Goal: Complete application form

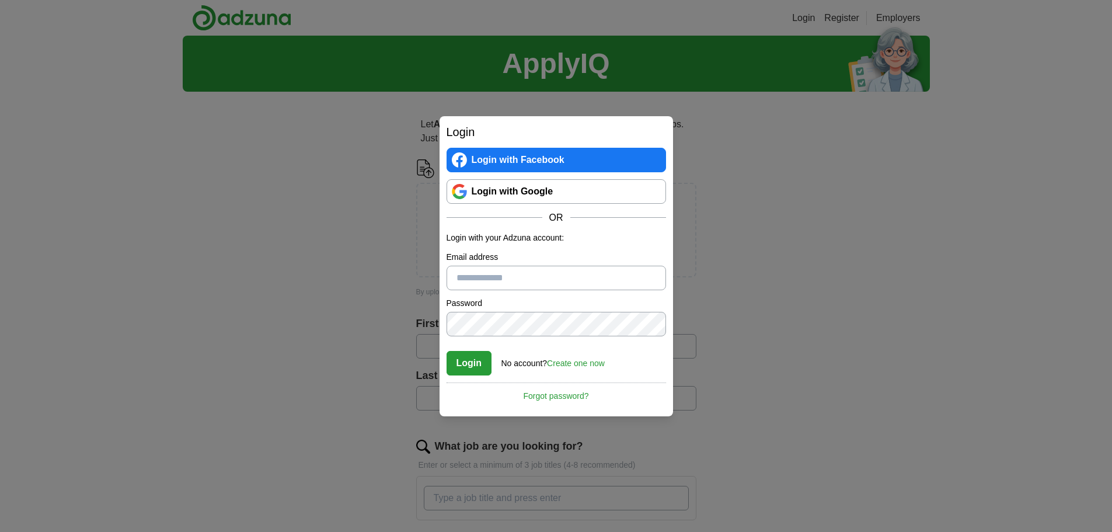
click at [545, 270] on input "Email address" at bounding box center [557, 278] width 220 height 25
type input "**********"
drag, startPoint x: 569, startPoint y: 271, endPoint x: 221, endPoint y: 252, distance: 347.9
click at [221, 252] on div "**********" at bounding box center [556, 266] width 1112 height 532
click at [569, 188] on link "Login with Google" at bounding box center [557, 191] width 220 height 25
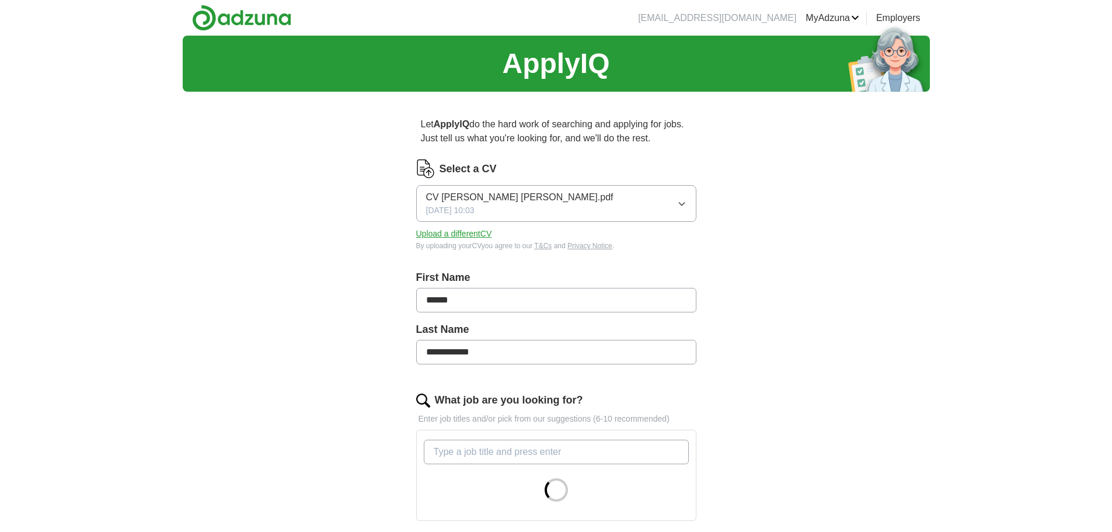
click at [457, 229] on button "Upload a different CV" at bounding box center [454, 234] width 76 height 12
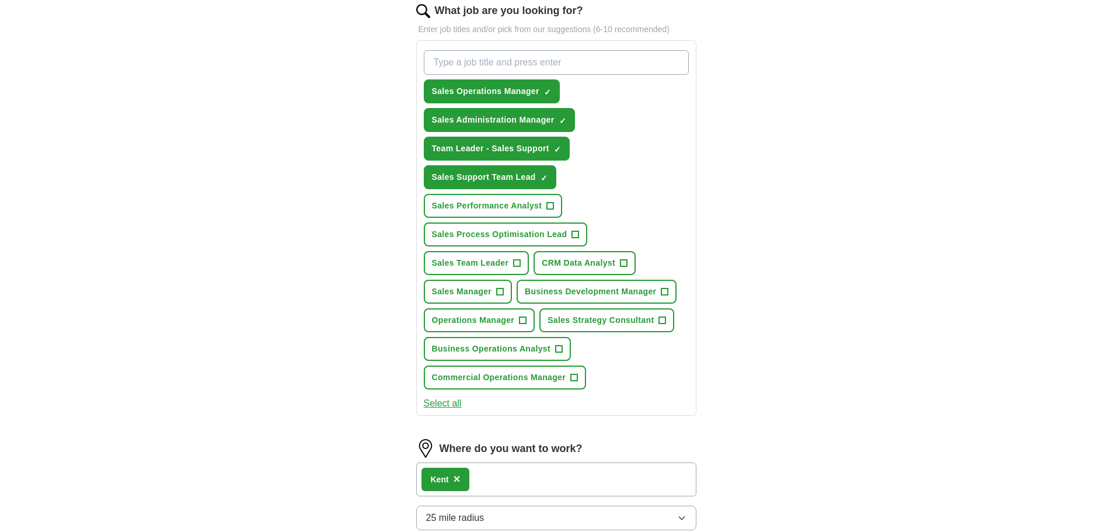
scroll to position [409, 0]
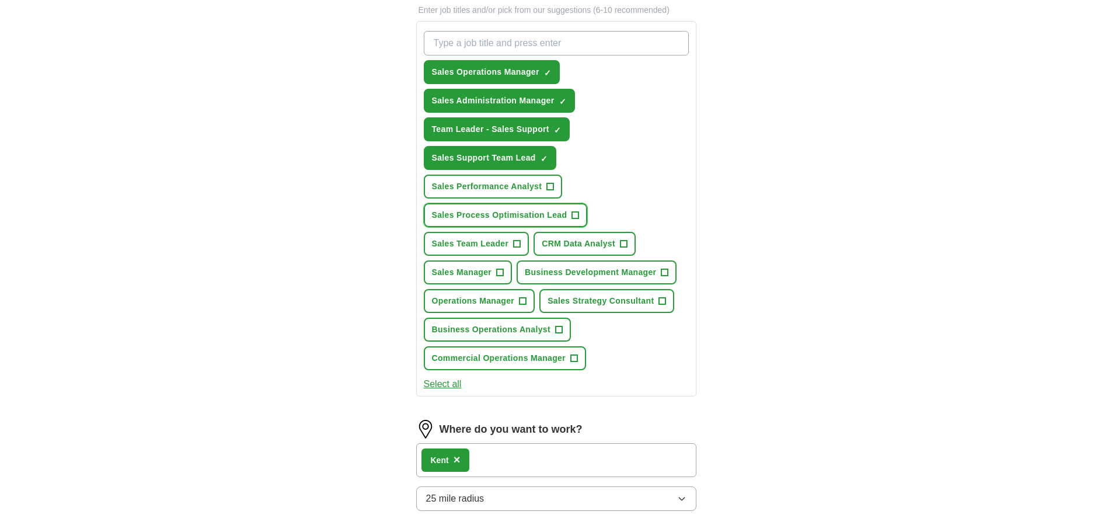
click at [575, 217] on span "+" at bounding box center [575, 215] width 7 height 9
click at [669, 270] on button "Business Development Manager +" at bounding box center [597, 272] width 160 height 24
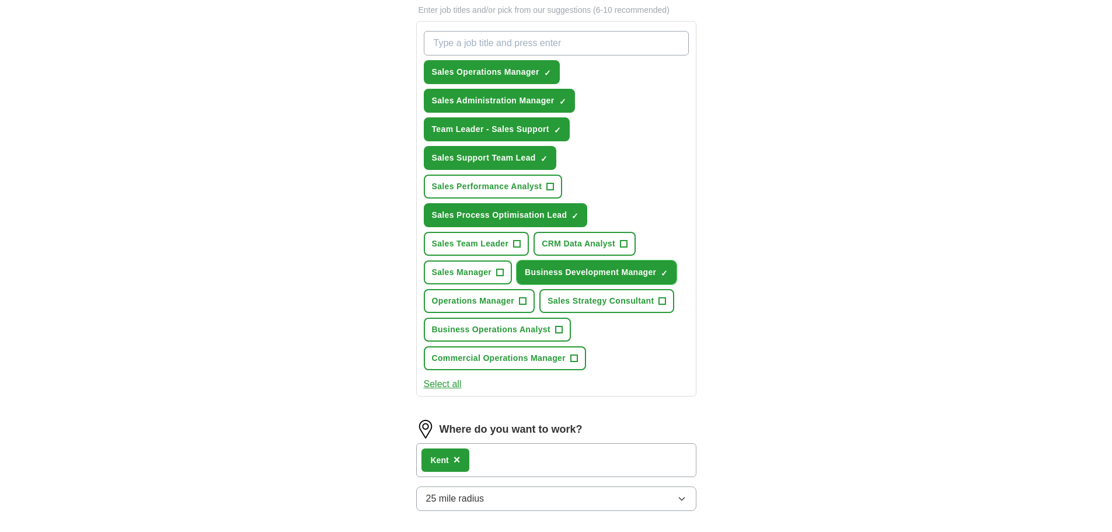
click at [0, 0] on span "×" at bounding box center [0, 0] width 0 height 0
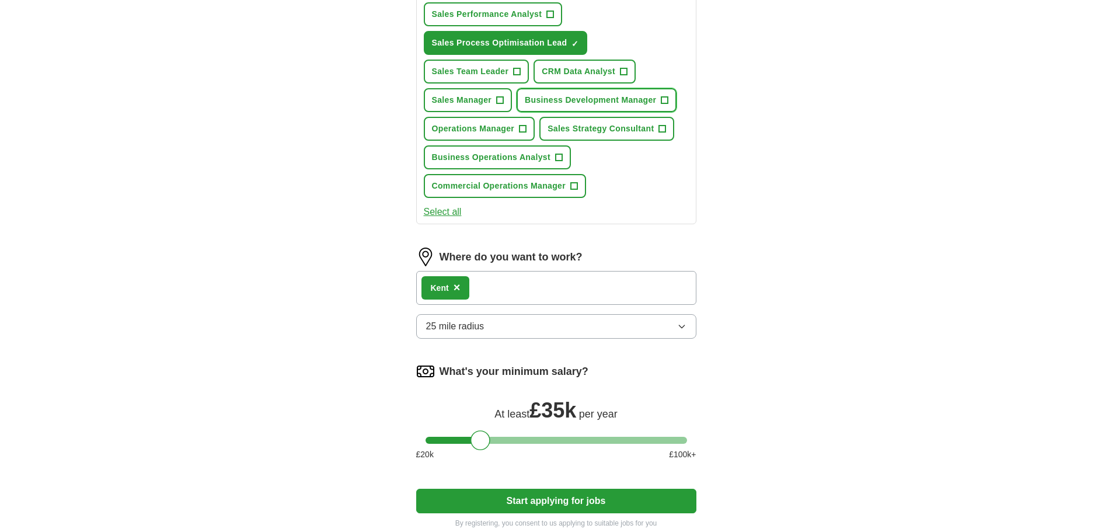
scroll to position [584, 0]
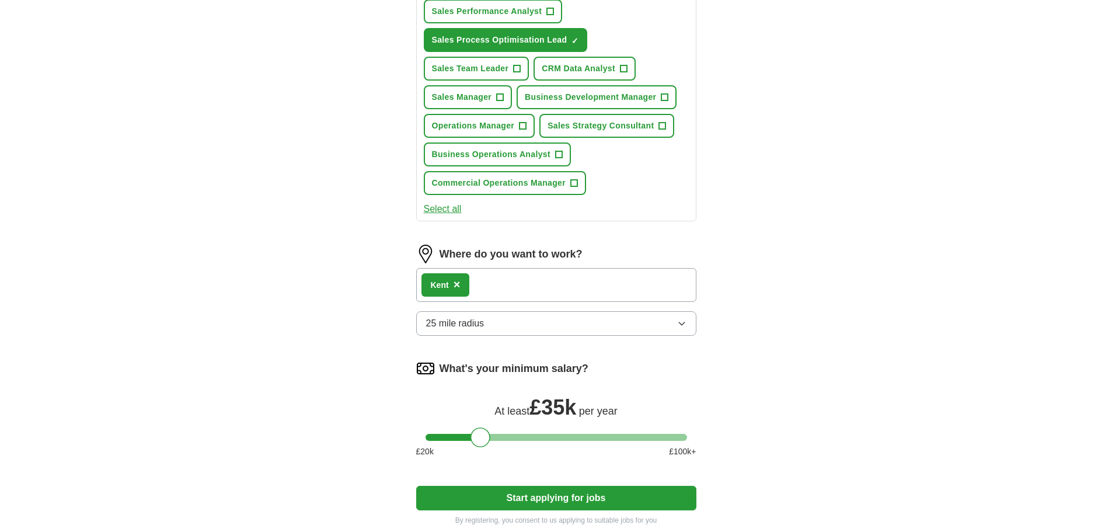
click at [539, 287] on div "Kent ×" at bounding box center [556, 285] width 280 height 34
click at [450, 293] on div "Kent ×" at bounding box center [556, 285] width 280 height 34
click at [456, 286] on span "×" at bounding box center [457, 284] width 7 height 13
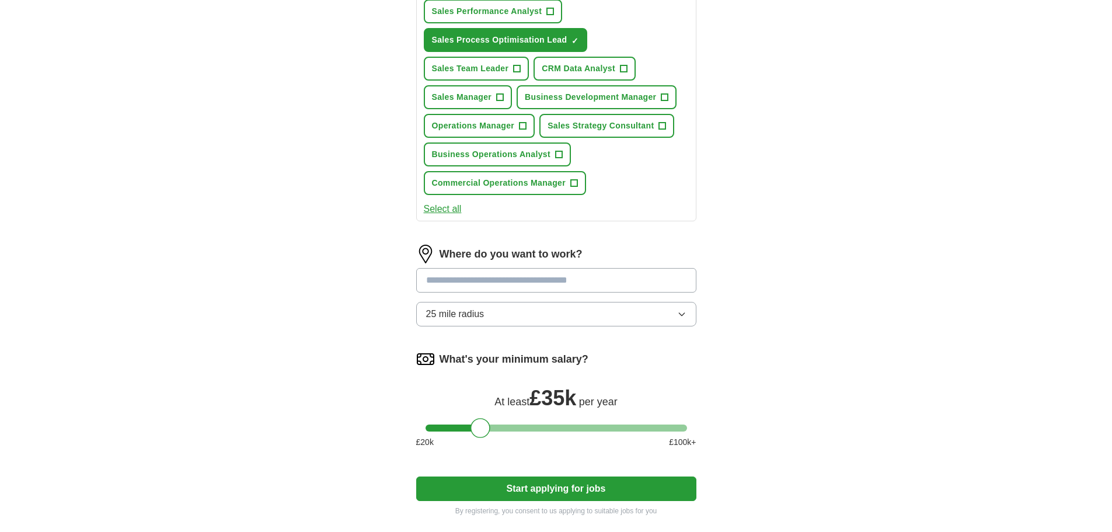
click at [479, 284] on input at bounding box center [556, 280] width 280 height 25
type input "******"
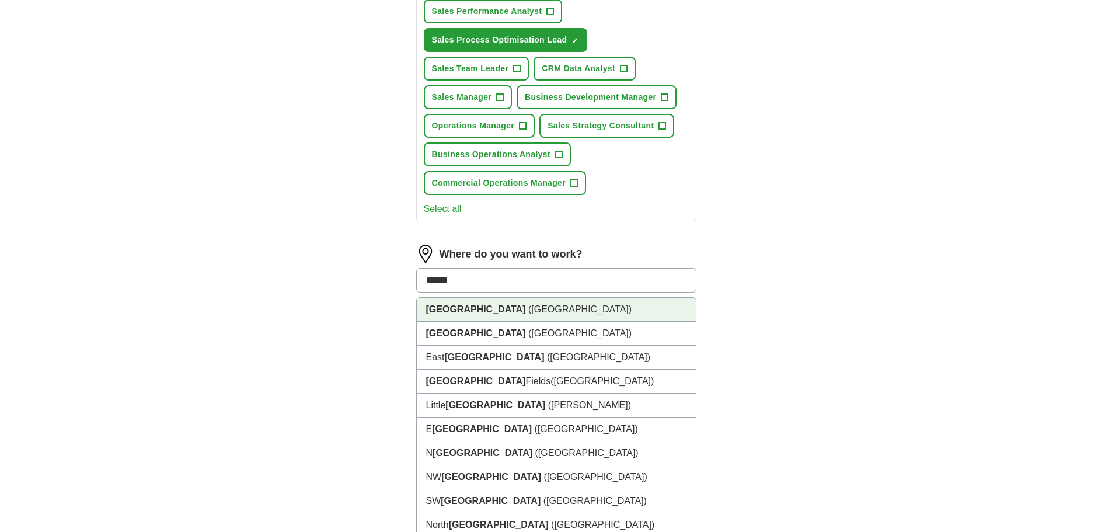
click at [478, 303] on li "[GEOGRAPHIC_DATA] ([GEOGRAPHIC_DATA])" at bounding box center [556, 310] width 279 height 24
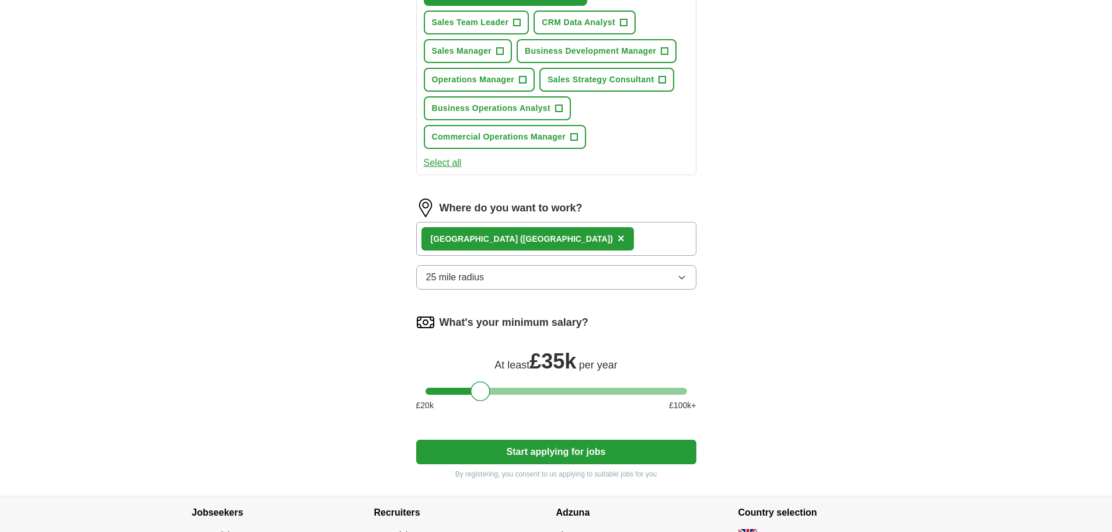
scroll to position [701, 0]
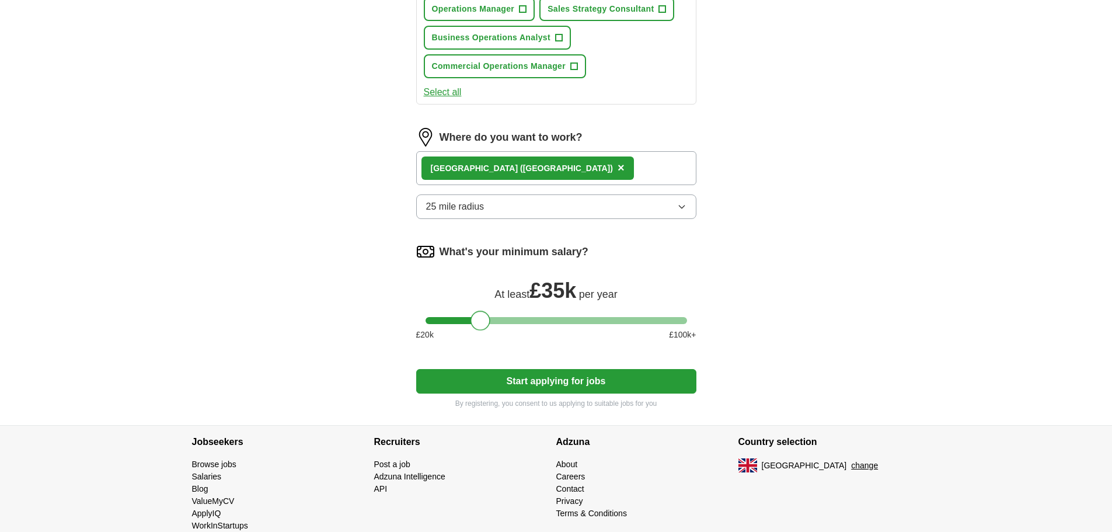
drag, startPoint x: 490, startPoint y: 320, endPoint x: 493, endPoint y: 312, distance: 8.4
click at [486, 312] on div at bounding box center [481, 321] width 20 height 20
click at [548, 381] on button "Start applying for jobs" at bounding box center [556, 381] width 280 height 25
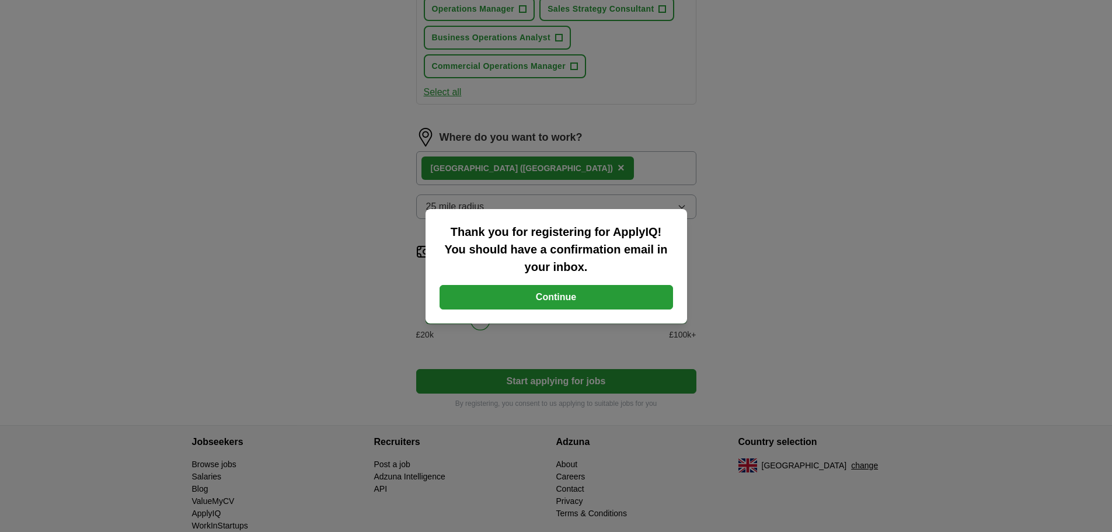
click at [580, 293] on button "Continue" at bounding box center [557, 297] width 234 height 25
